Goal: Navigation & Orientation: Go to known website

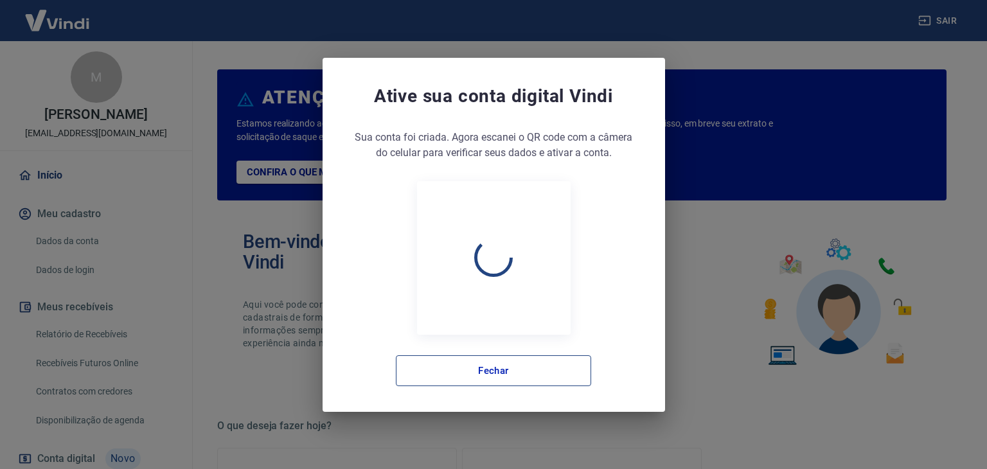
click at [484, 367] on button "Fechar" at bounding box center [493, 370] width 195 height 31
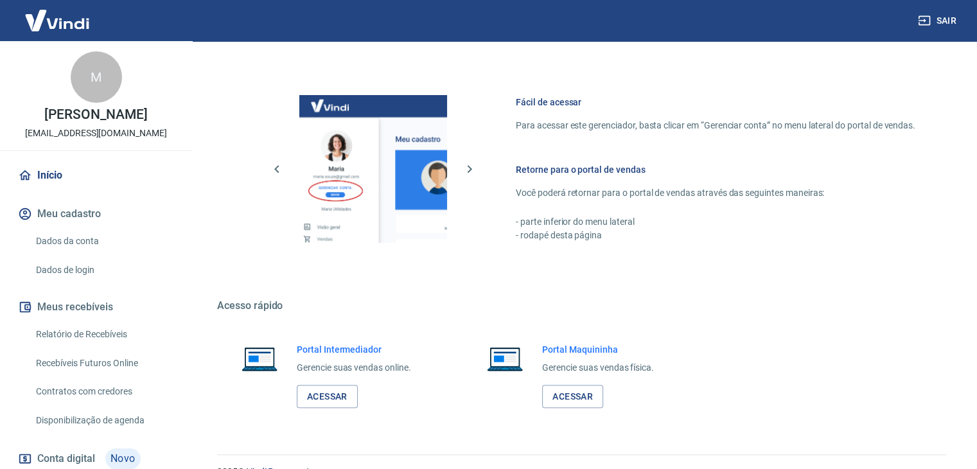
scroll to position [678, 0]
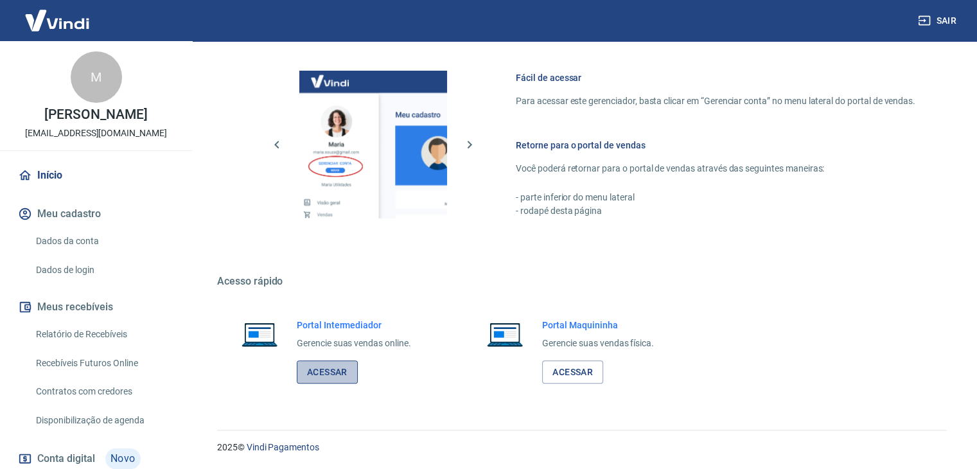
click at [326, 376] on link "Acessar" at bounding box center [327, 372] width 61 height 24
